Goal: Transaction & Acquisition: Purchase product/service

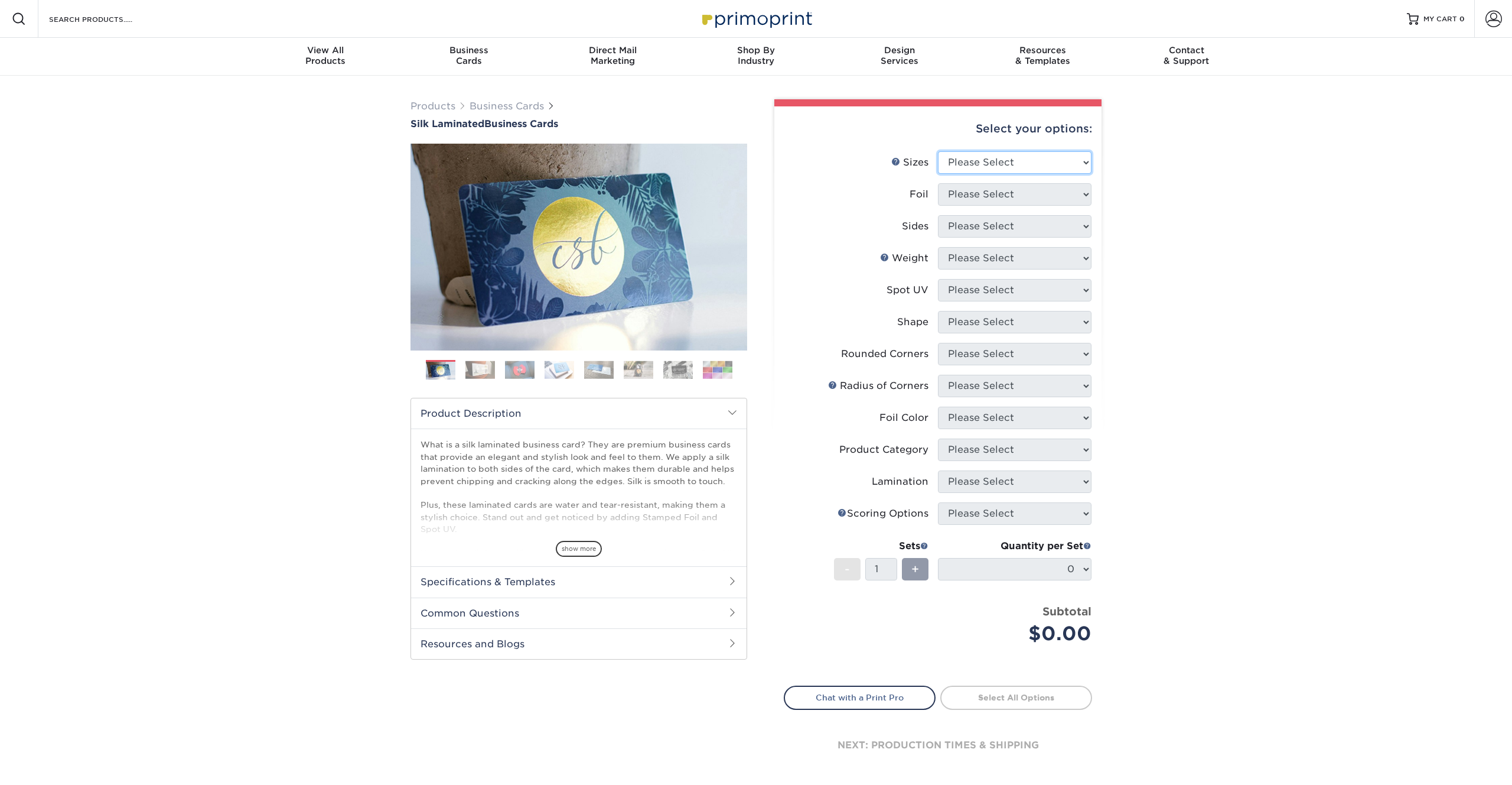
click at [976, 162] on select "Please Select 1.5" x 3.5" - Mini 1.75" x 3.5" - Mini 2" x 2" - Square 2" x 3" -…" at bounding box center [1014, 162] width 153 height 22
select select "2.00x3.50"
click at [938, 151] on select "Please Select 1.5" x 3.5" - Mini 1.75" x 3.5" - Mini 2" x 2" - Square 2" x 3" -…" at bounding box center [1014, 162] width 153 height 22
click at [1020, 197] on select "Please Select Yes No" at bounding box center [1014, 194] width 153 height 22
click at [982, 196] on select "Please Select Yes No" at bounding box center [1014, 194] width 153 height 22
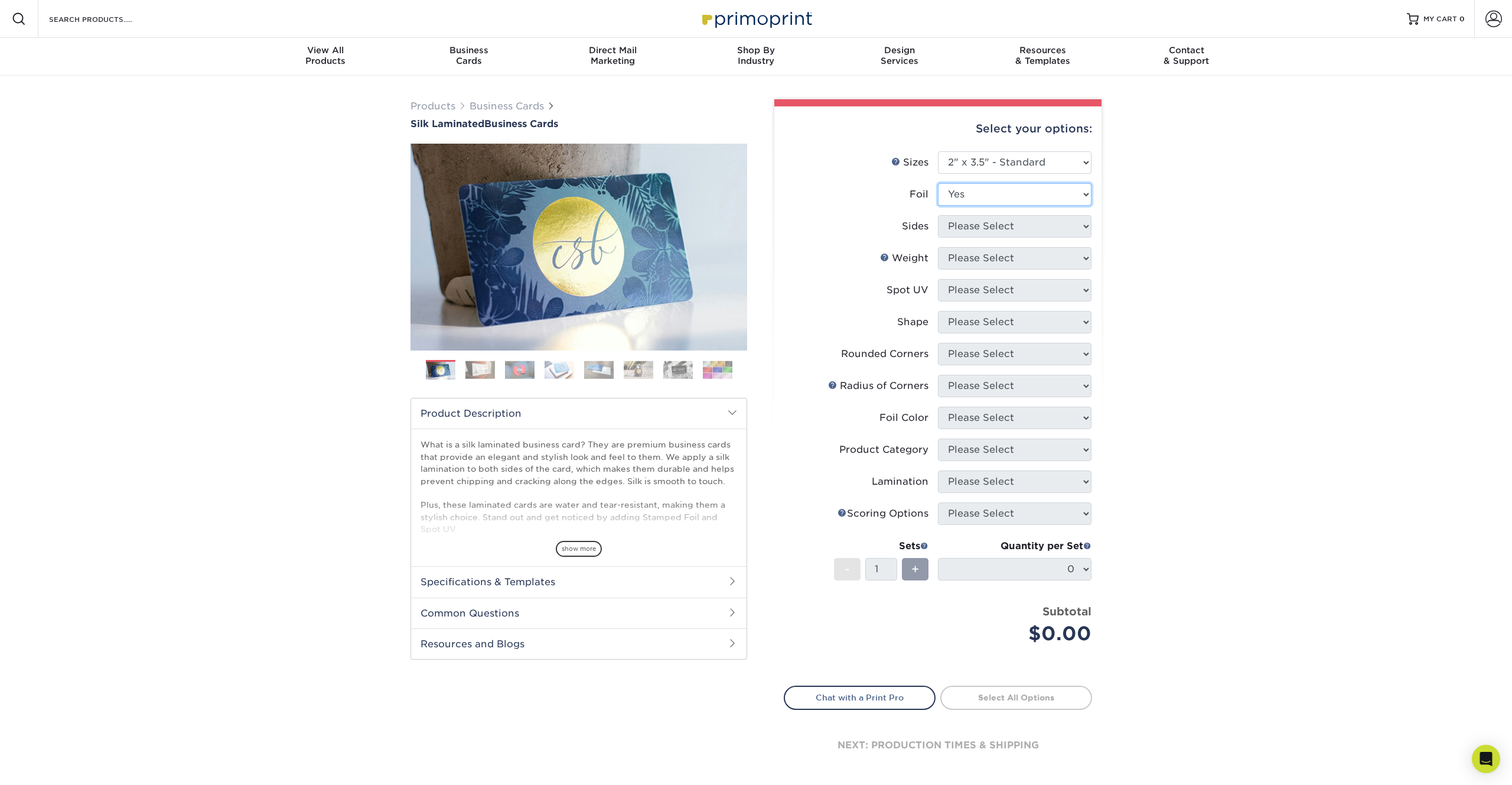
click at [938, 183] on select "Please Select Yes No" at bounding box center [1014, 194] width 153 height 22
click at [962, 196] on select "Please Select Yes No" at bounding box center [1014, 194] width 153 height 22
select select "0"
click at [938, 183] on select "Please Select Yes No" at bounding box center [1014, 194] width 153 height 22
click at [965, 228] on select "Please Select Print Both Sides Print Front Only" at bounding box center [1014, 226] width 153 height 22
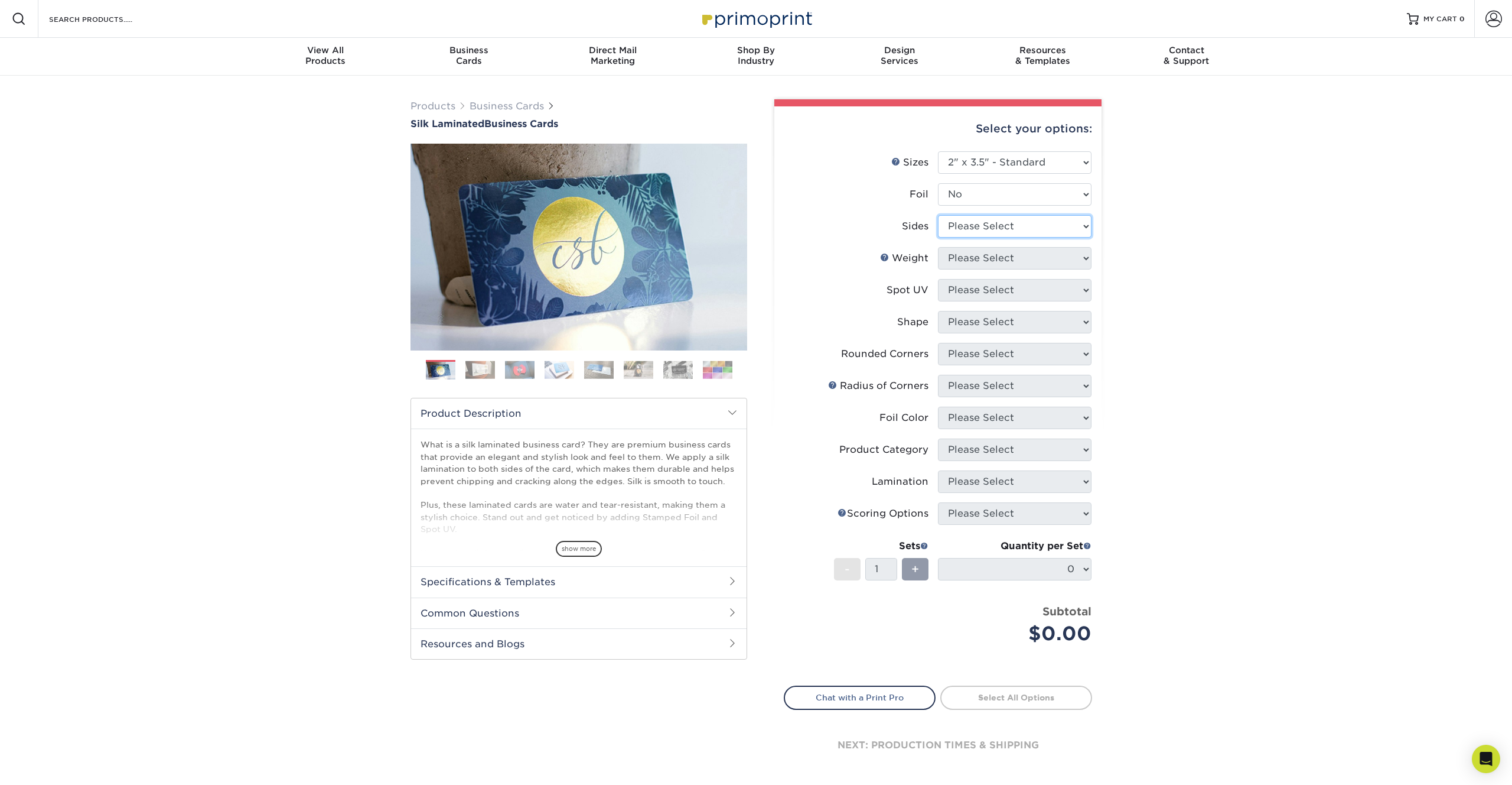
select select "13abbda7-1d64-4f25-8bb2-c179b224825d"
click at [938, 215] on select "Please Select Print Both Sides Print Front Only" at bounding box center [1014, 226] width 153 height 22
click at [965, 260] on select "Please Select 16PT" at bounding box center [1014, 258] width 153 height 22
select select "16PT"
click at [938, 247] on select "Please Select 16PT" at bounding box center [1014, 258] width 153 height 22
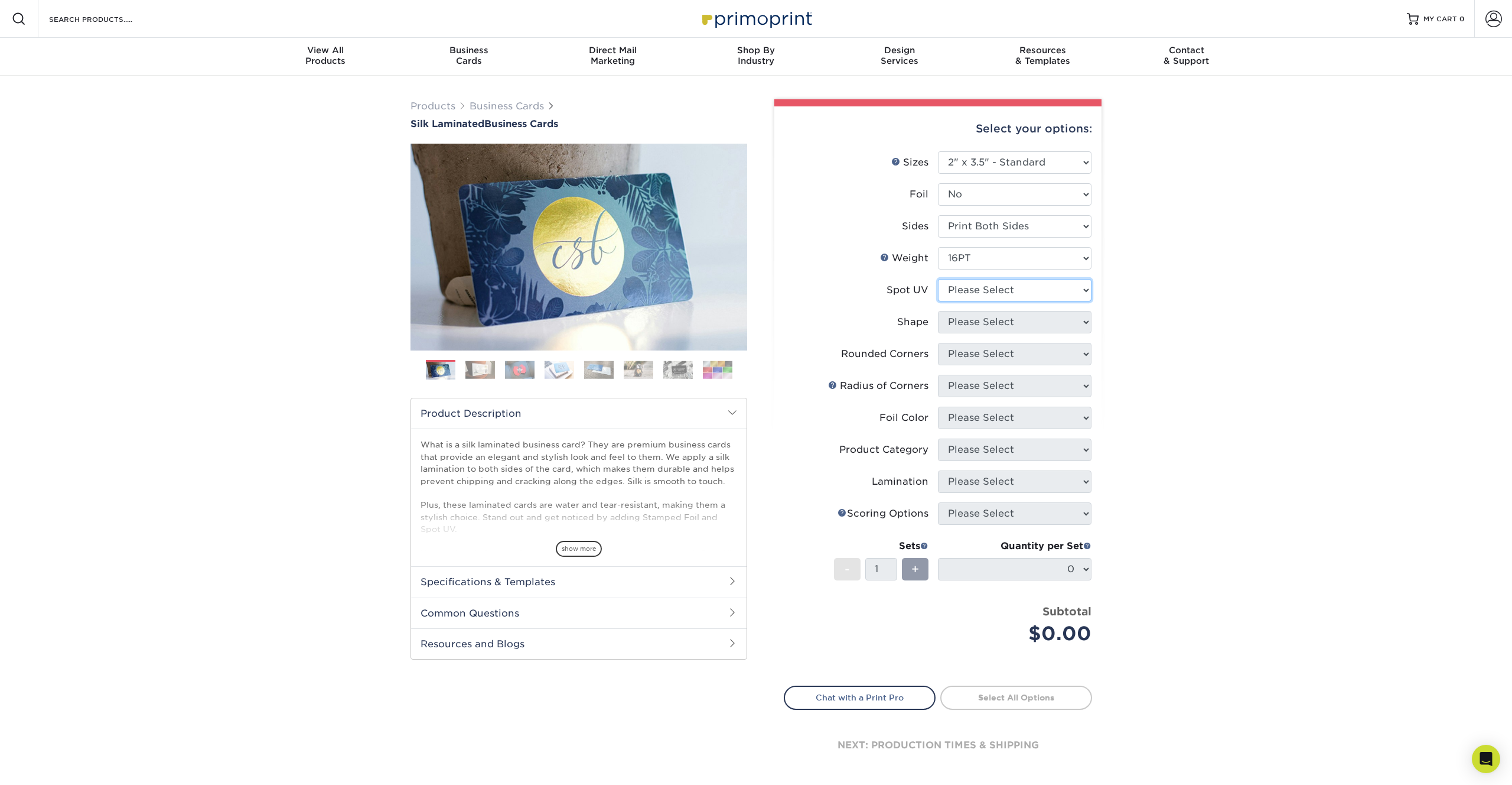
click at [961, 288] on select "Please Select No Spot UV Front and Back (Both Sides) Front Only Back Only" at bounding box center [1014, 290] width 153 height 22
select select "0"
click at [938, 279] on select "Please Select No Spot UV Front and Back (Both Sides) Front Only Back Only" at bounding box center [1014, 290] width 153 height 22
click at [965, 322] on select "Please Select Standard" at bounding box center [1014, 322] width 153 height 22
select select "standard"
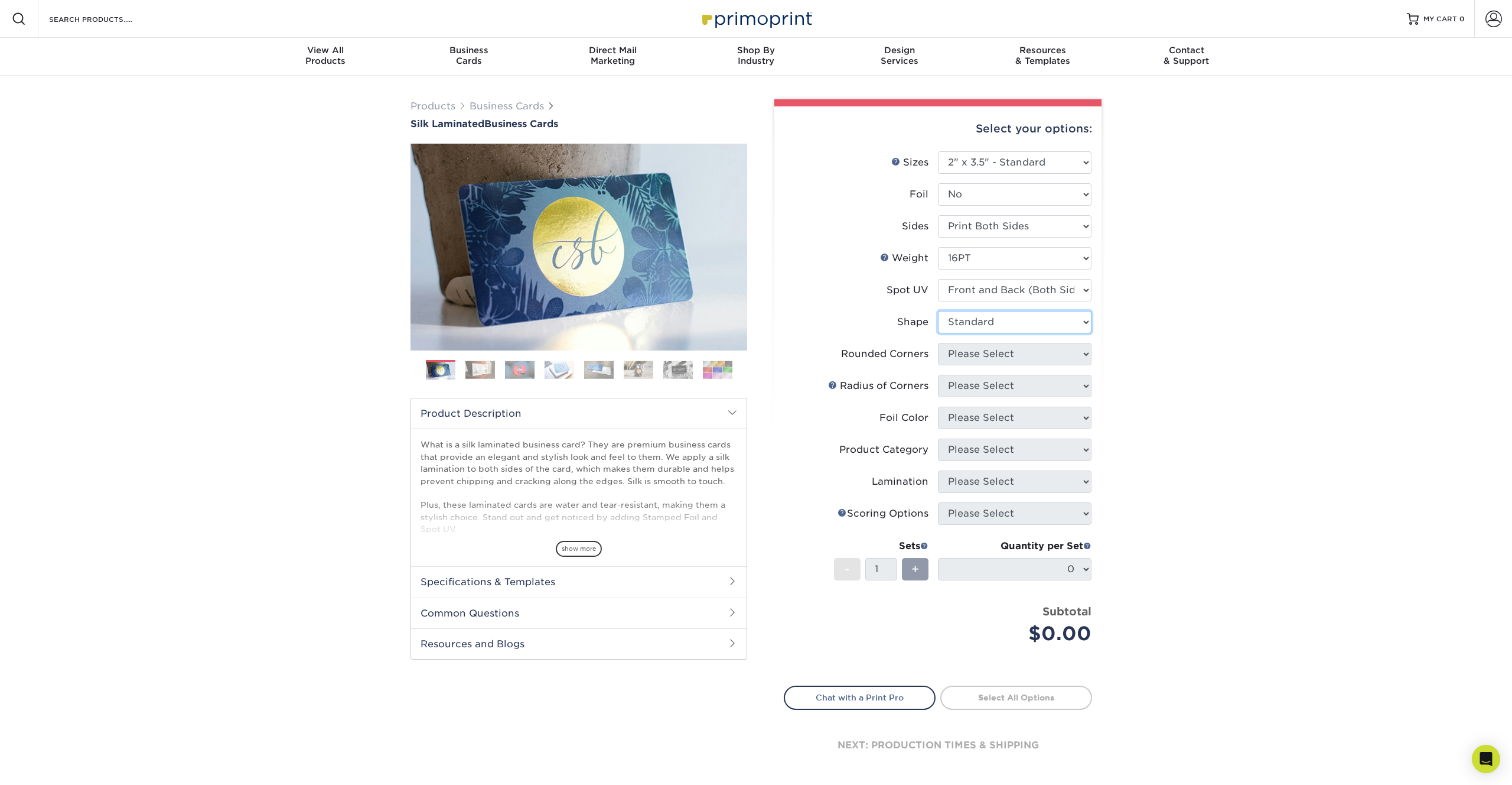
click at [938, 311] on select "Please Select Standard" at bounding box center [1014, 322] width 153 height 22
click at [959, 354] on select "Please Select Yes - Round 2 Corners Yes - Round 4 Corners No" at bounding box center [1014, 354] width 153 height 22
select select "7672df9e-0e0a-464d-8e1f-920c575e4da3"
click at [938, 342] on select "Please Select Yes - Round 2 Corners Yes - Round 4 Corners No" at bounding box center [1014, 354] width 153 height 22
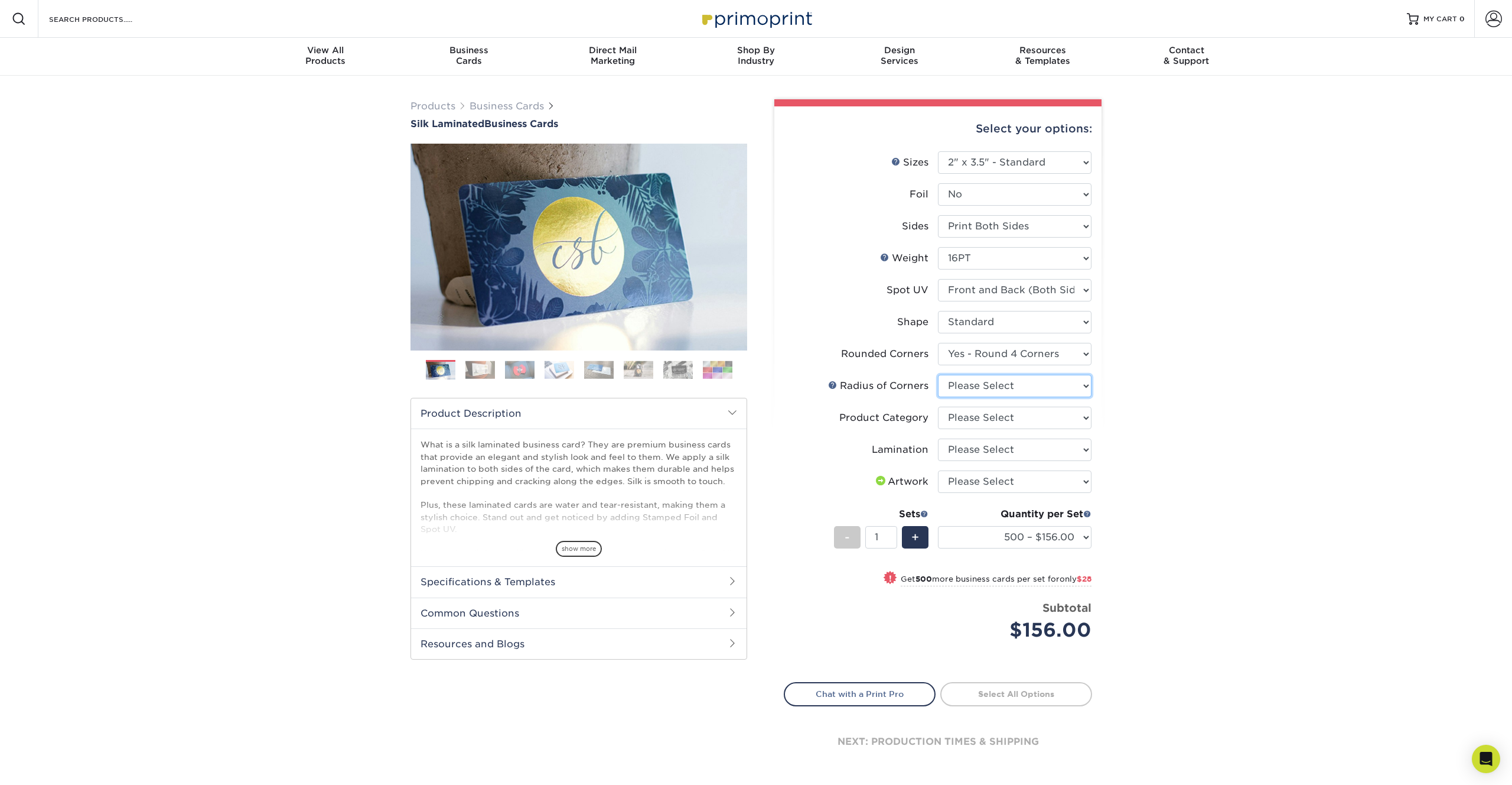
click at [1003, 389] on select "Please Select Rounded 1/8" Rounded 1/4"" at bounding box center [1014, 386] width 153 height 22
select select "589680c7-ee9a-431b-9d12-d7aeb1386a97"
click at [938, 375] on select "Please Select Rounded 1/8" Rounded 1/4"" at bounding box center [1014, 386] width 153 height 22
click at [1002, 416] on select "Please Select Business Cards" at bounding box center [1014, 418] width 153 height 22
select select "3b5148f1-0588-4f88-a218-97bcfdce65c1"
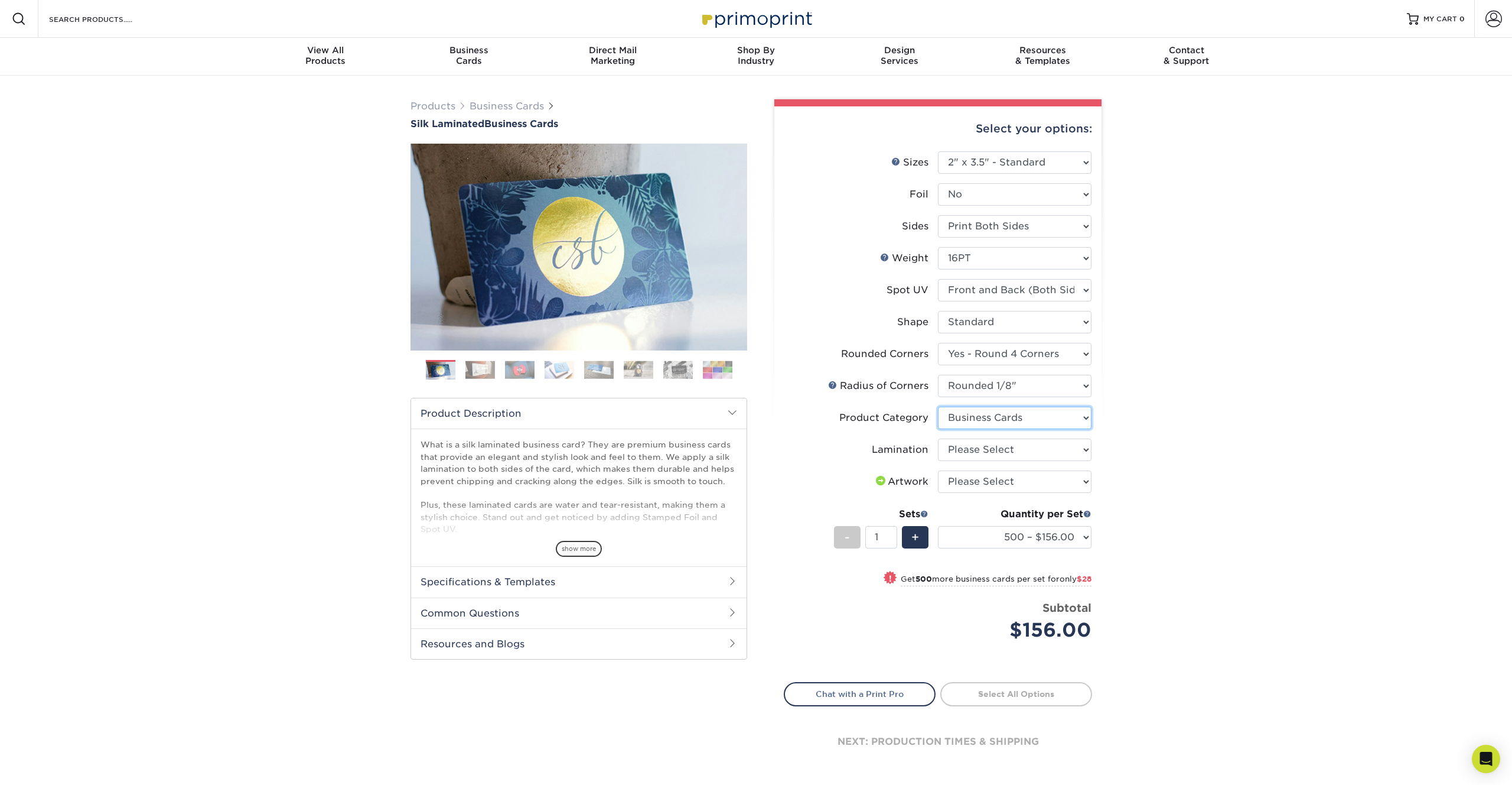
click at [938, 407] on select "Please Select Business Cards" at bounding box center [1014, 418] width 153 height 22
click at [1010, 448] on select "Please Select Silk" at bounding box center [1014, 450] width 153 height 22
